Goal: Information Seeking & Learning: Learn about a topic

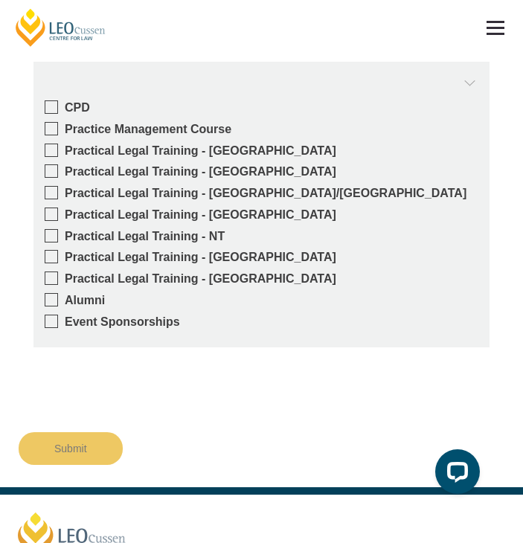
scroll to position [2644, 0]
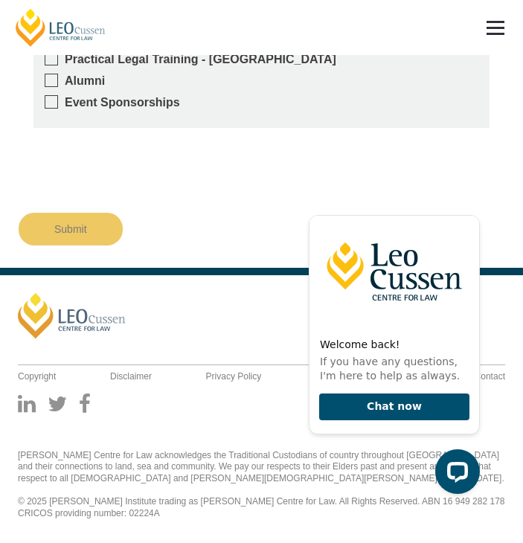
drag, startPoint x: 181, startPoint y: 316, endPoint x: 259, endPoint y: 282, distance: 85.2
click at [259, 282] on footer "Leo Cussen Quick Links About Us Our Graduate Alumni Continuing Professional Dev…" at bounding box center [261, 406] width 523 height 276
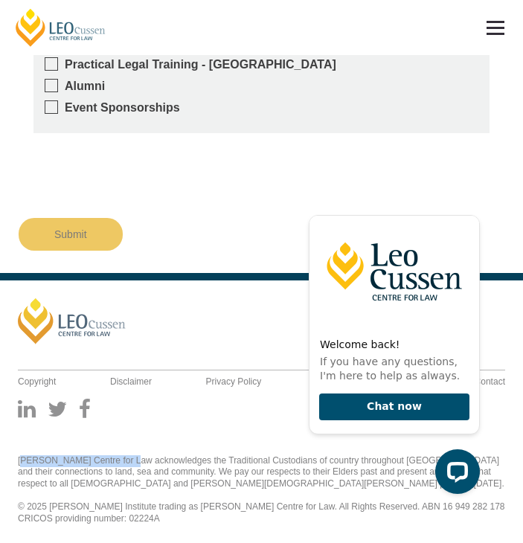
drag, startPoint x: 14, startPoint y: 457, endPoint x: 127, endPoint y: 465, distance: 113.3
click at [127, 465] on div "Leo Cussen Centre for Law acknowledges the Traditional Custodians of country th…" at bounding box center [261, 477] width 509 height 107
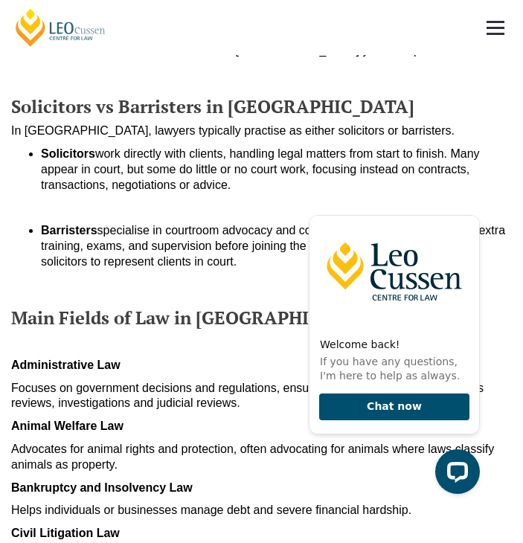
scroll to position [0, 0]
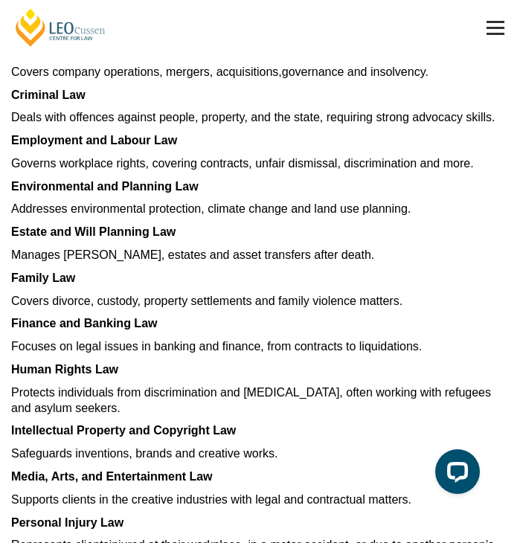
scroll to position [958, 0]
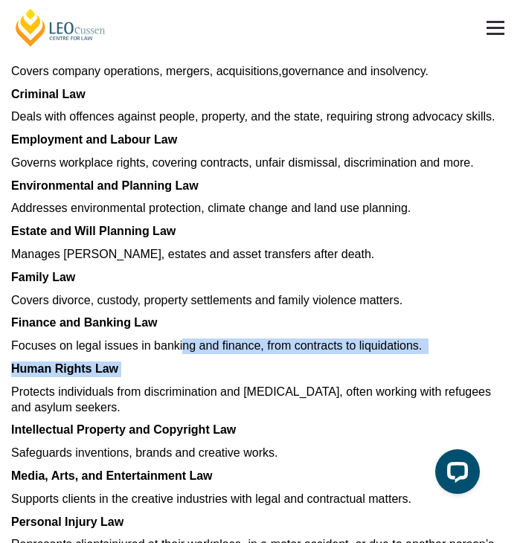
drag, startPoint x: 456, startPoint y: 359, endPoint x: 182, endPoint y: 336, distance: 275.3
click at [182, 336] on article "Explore different types of law in Australia, from criminal and family to corpor…" at bounding box center [261, 159] width 500 height 1842
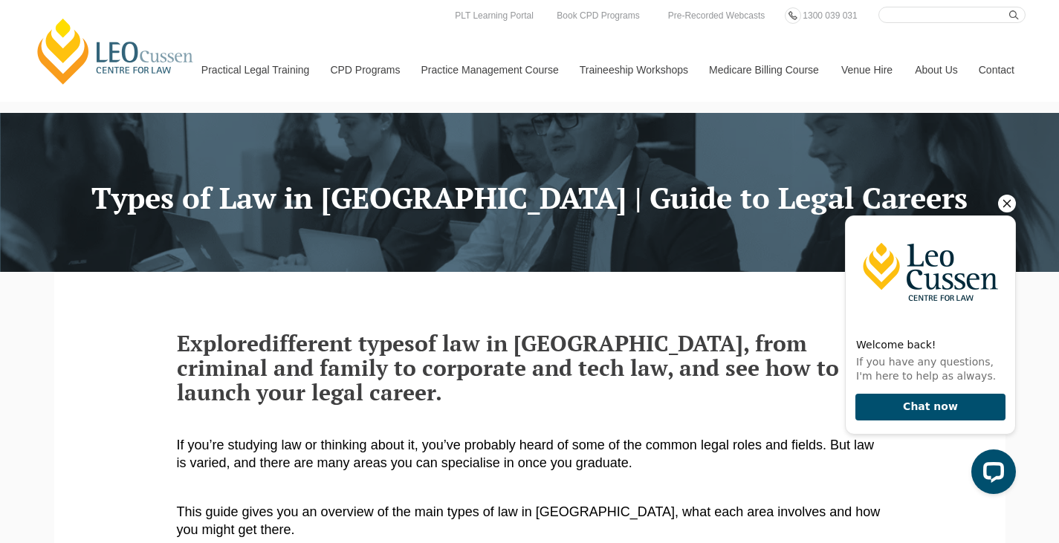
click at [522, 208] on icon "Hide greeting" at bounding box center [1007, 204] width 18 height 18
